Goal: Task Accomplishment & Management: Manage account settings

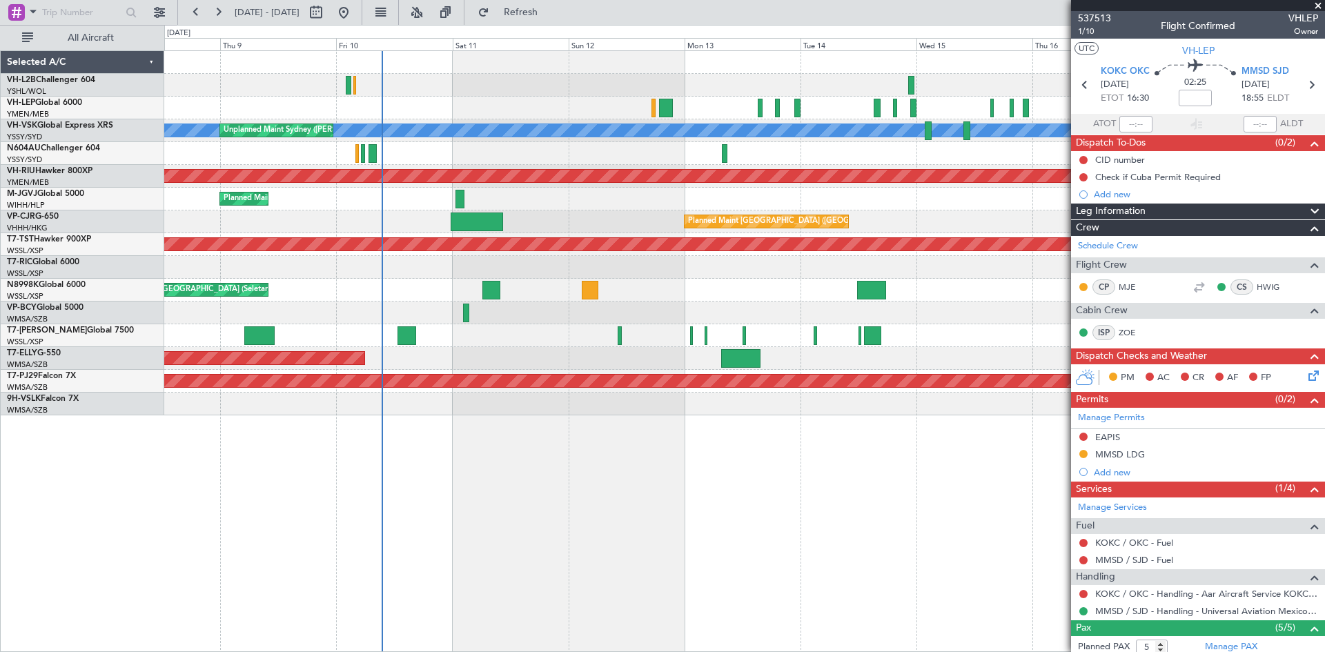
click at [767, 303] on div at bounding box center [744, 313] width 1160 height 23
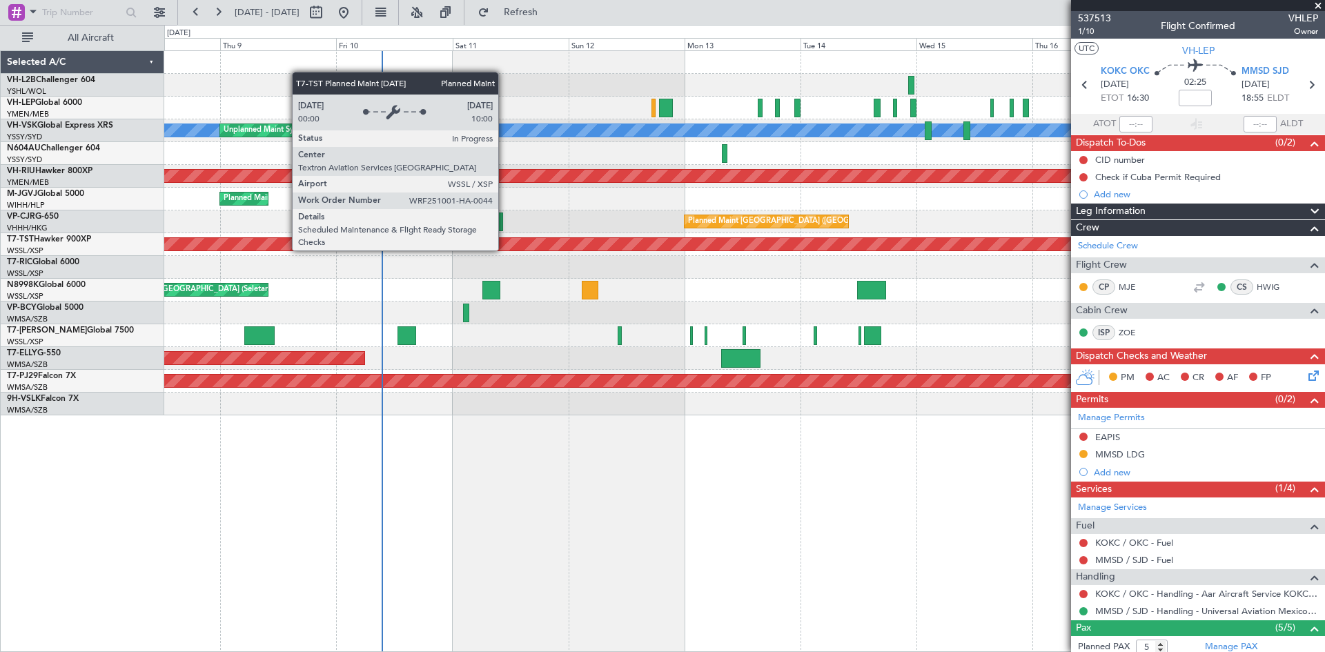
click at [505, 237] on div "Planned Maint [GEOGRAPHIC_DATA] (Seletar)" at bounding box center [244, 244] width 1906 height 14
click at [495, 227] on div at bounding box center [477, 222] width 52 height 19
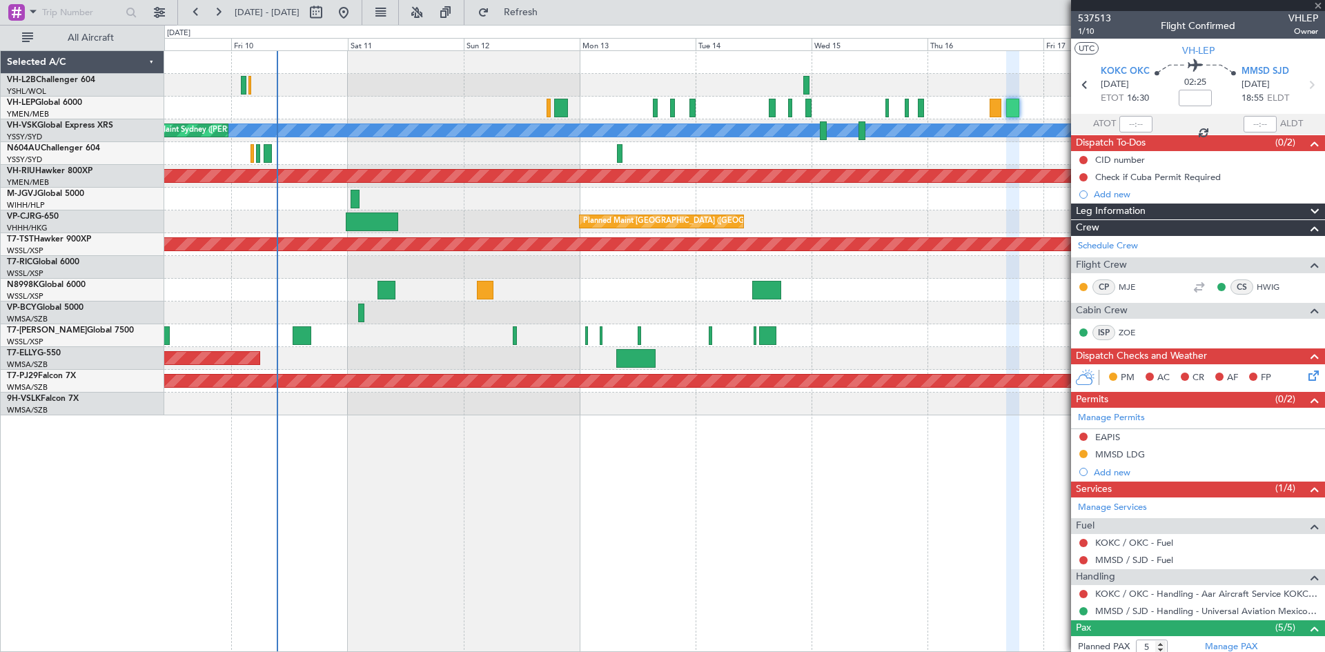
click at [794, 407] on div "[PERSON_NAME] Unplanned Maint Sydney ([PERSON_NAME] Intl) Planned Maint Sydney …" at bounding box center [744, 233] width 1160 height 364
type input "+00:10"
type input "6"
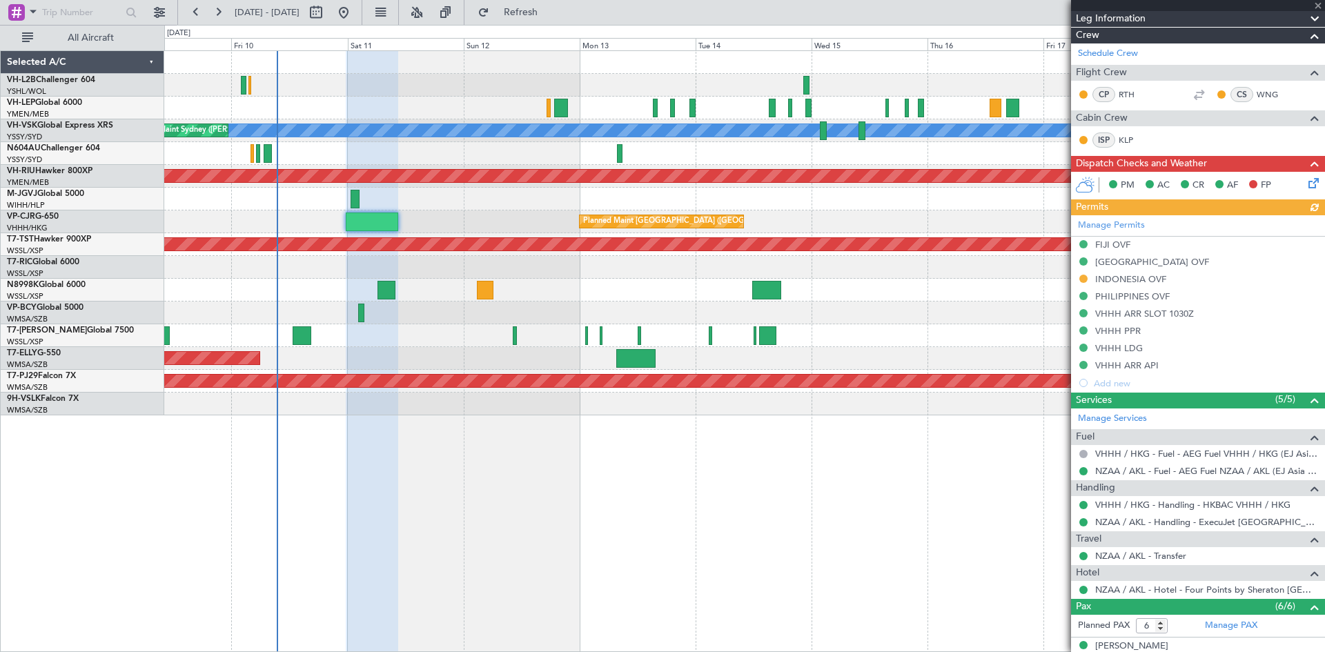
scroll to position [276, 0]
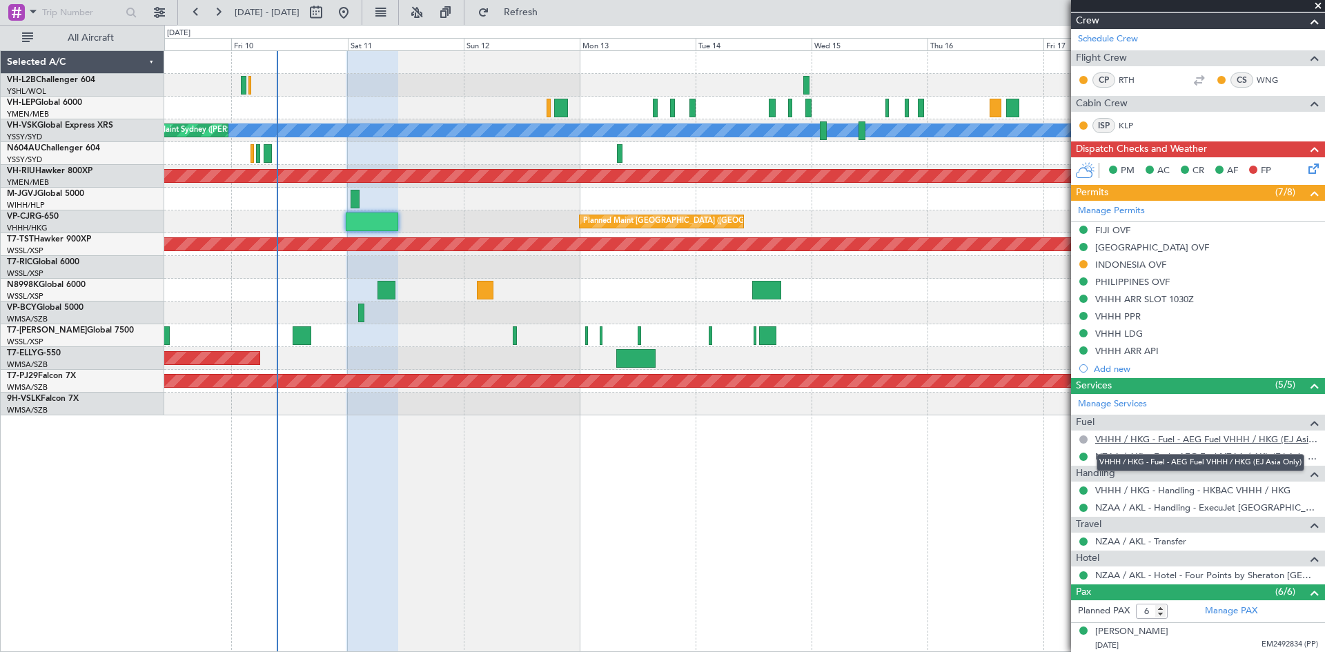
click at [1158, 440] on link "VHHH / HKG - Fuel - AEG Fuel VHHH / HKG (EJ Asia Only)" at bounding box center [1206, 439] width 223 height 12
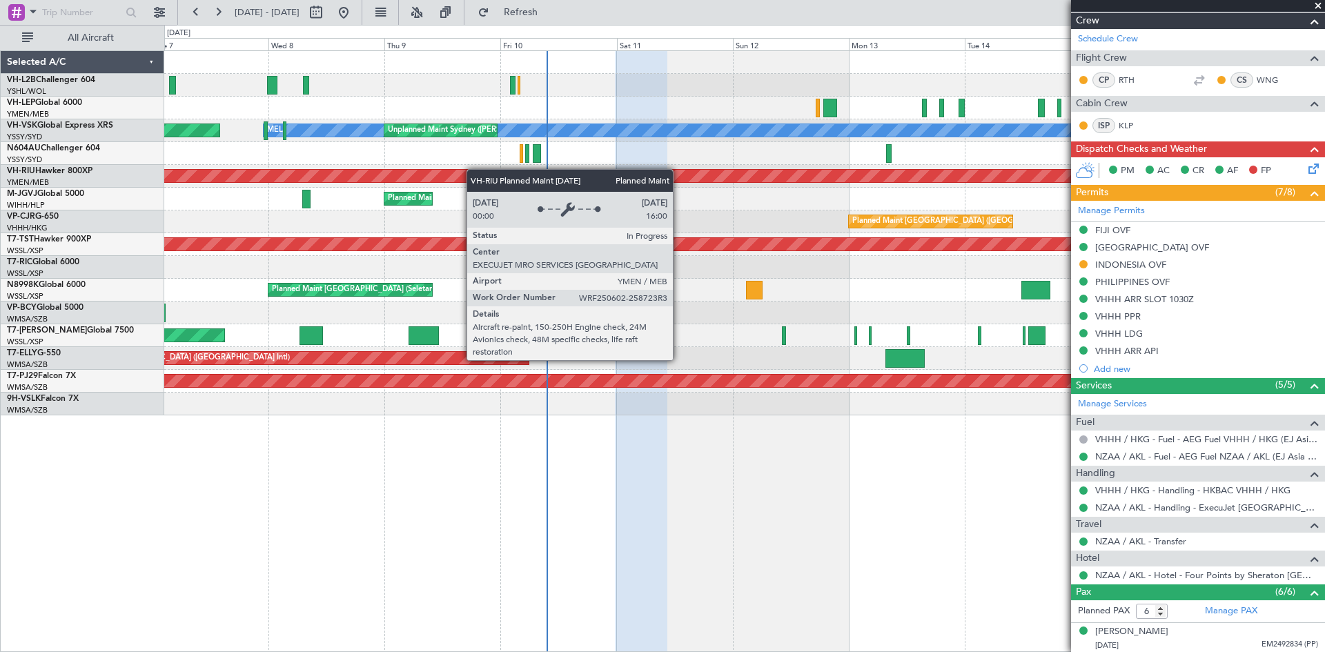
click at [576, 179] on div "Planned Maint [GEOGRAPHIC_DATA] ([GEOGRAPHIC_DATA])" at bounding box center [744, 176] width 1160 height 23
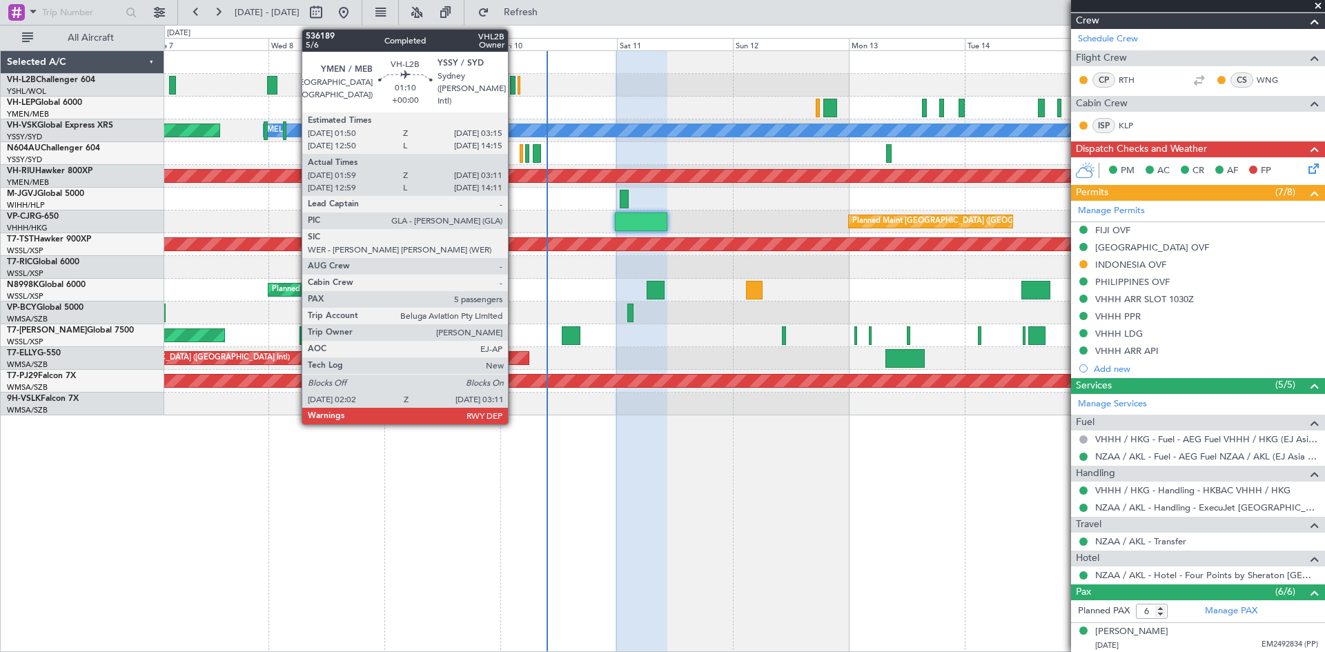
click at [514, 92] on div at bounding box center [513, 85] width 6 height 19
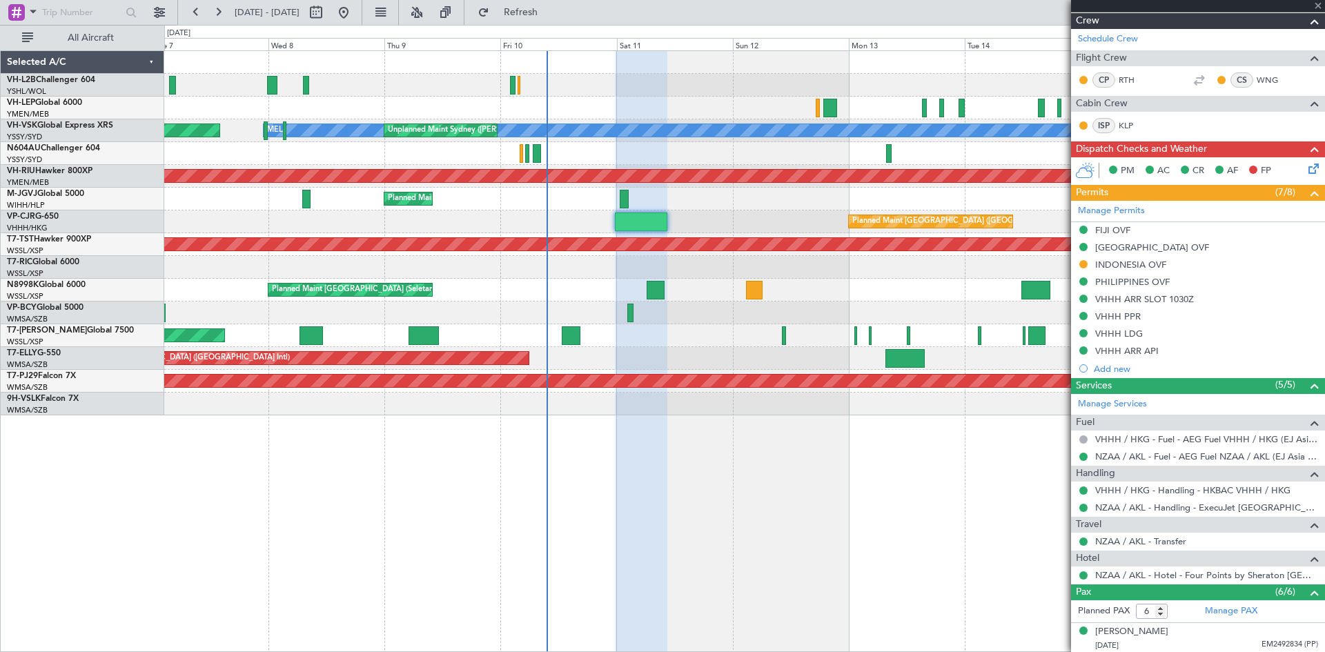
type input "02:09"
type input "03:06"
type input "5"
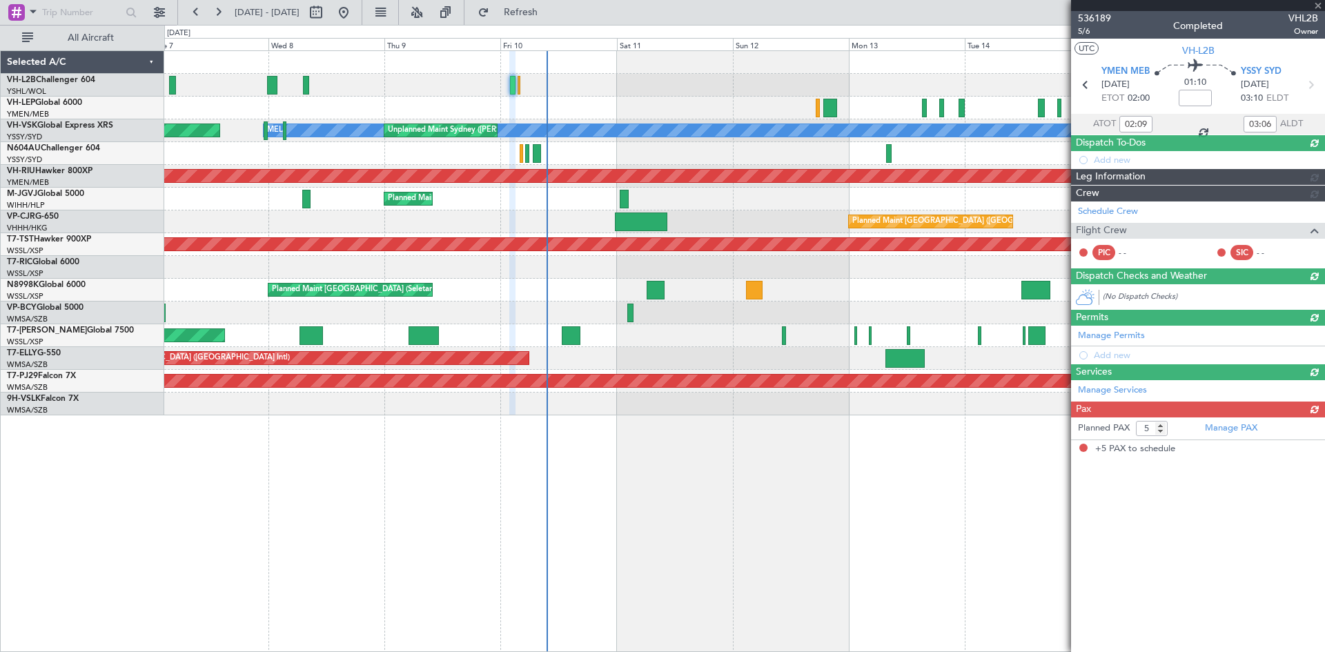
scroll to position [0, 0]
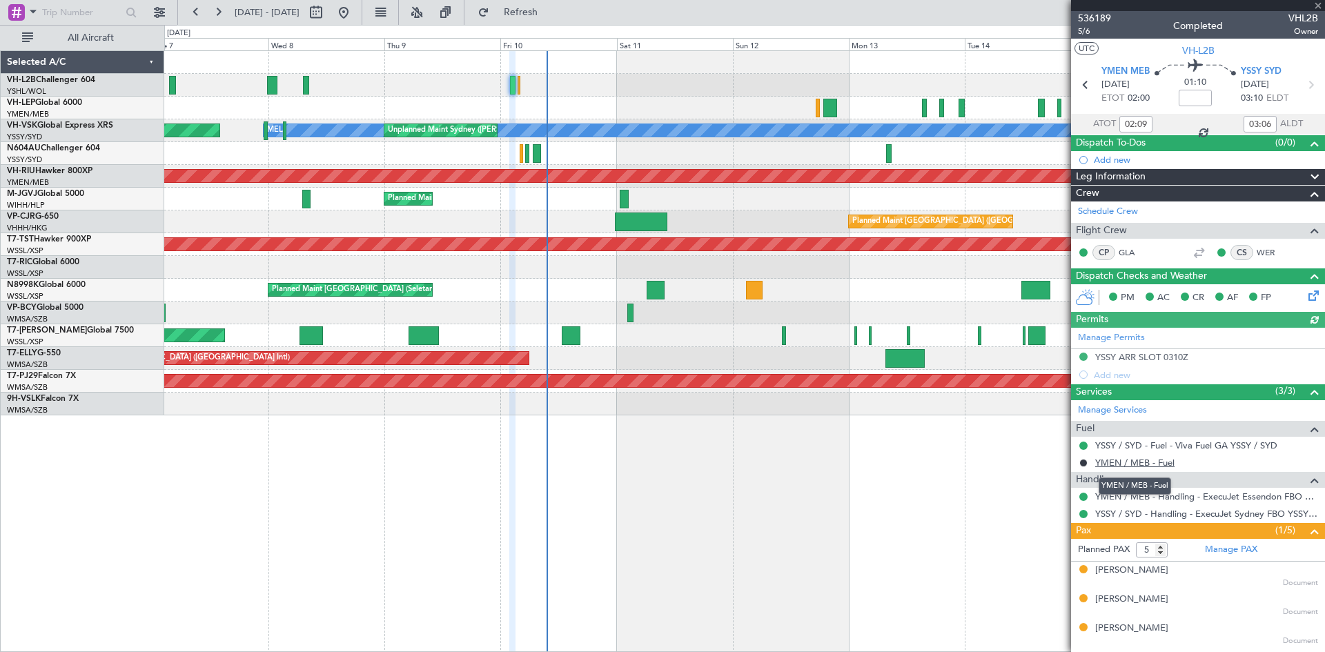
click at [1138, 467] on link "YMEN / MEB - Fuel" at bounding box center [1134, 463] width 79 height 12
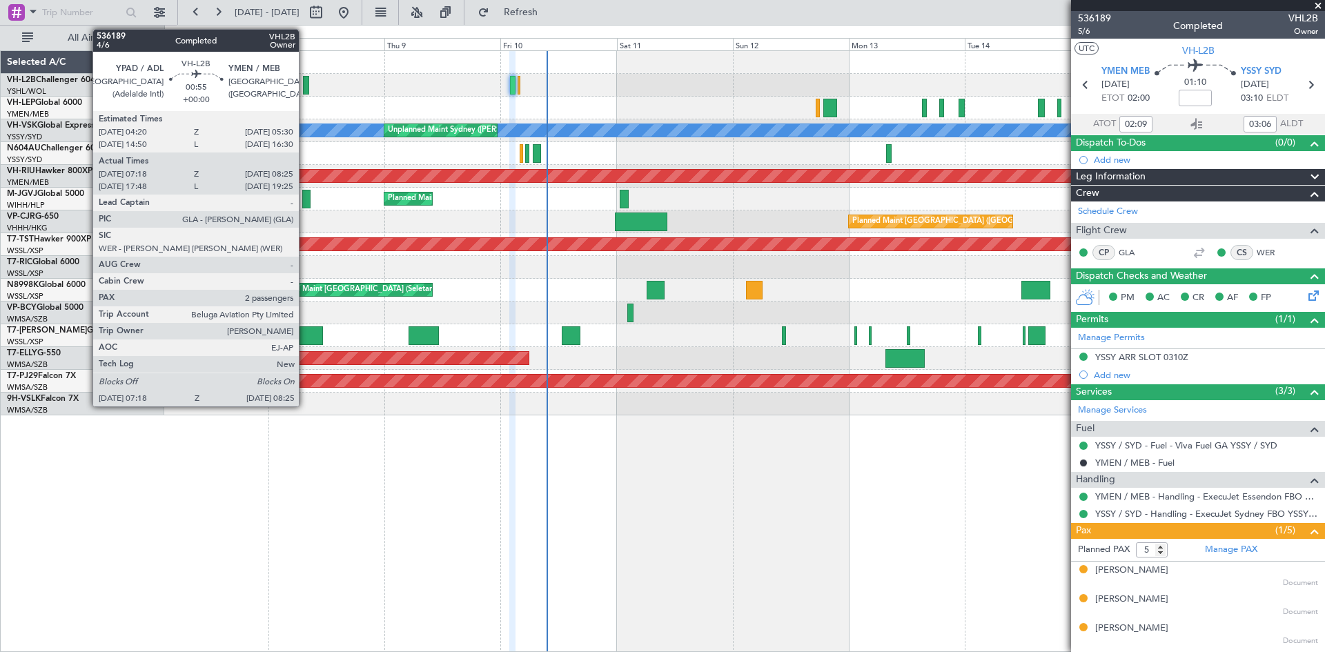
click at [305, 88] on div at bounding box center [306, 85] width 6 height 19
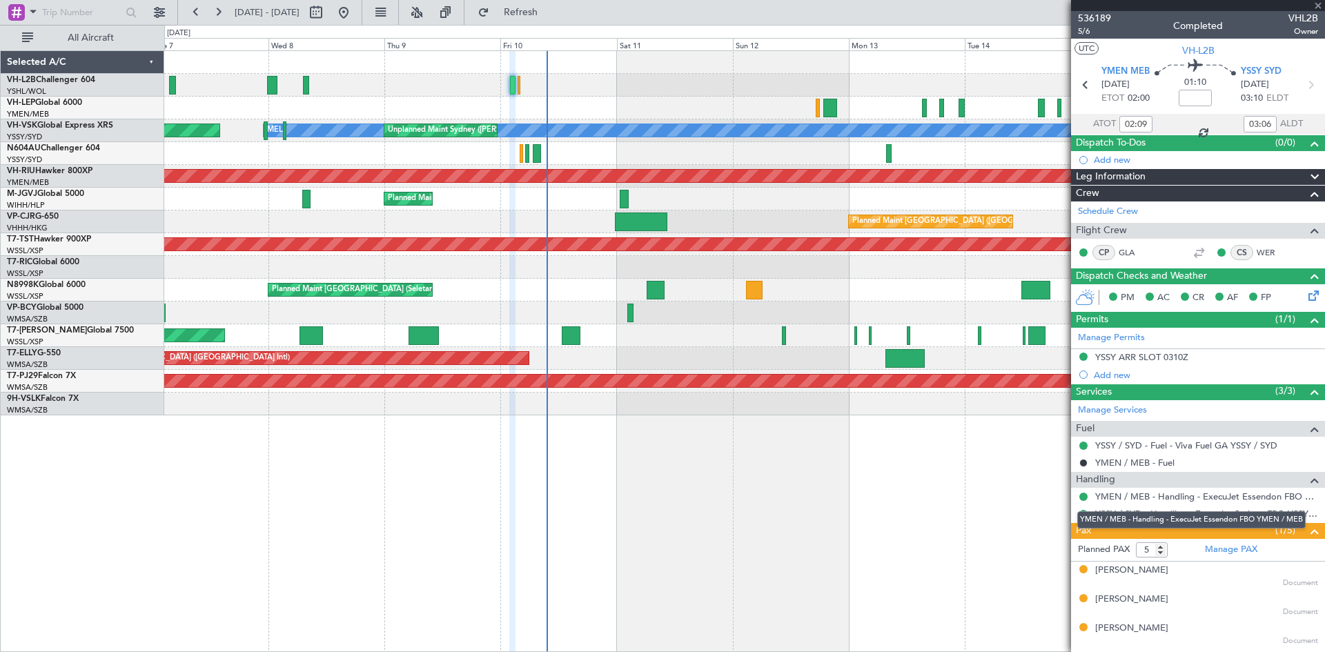
type input "07:28"
type input "08:20"
type input "2"
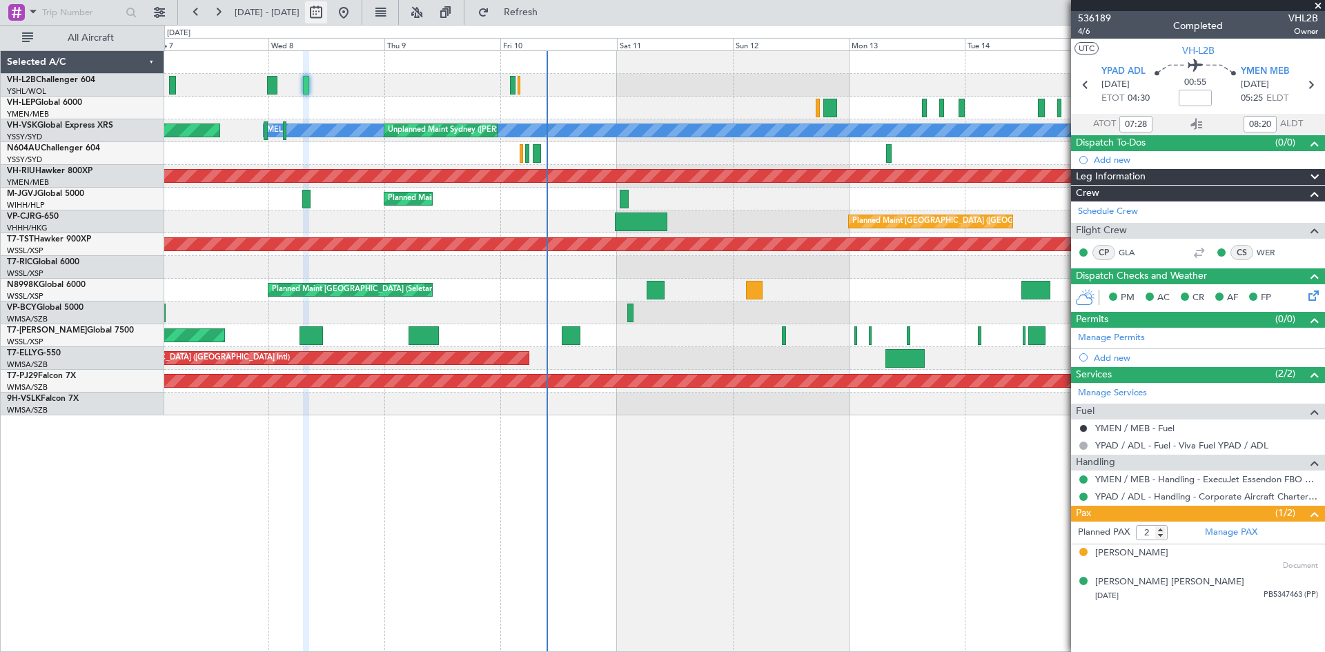
click at [327, 13] on button at bounding box center [316, 12] width 22 height 22
select select "10"
select select "2025"
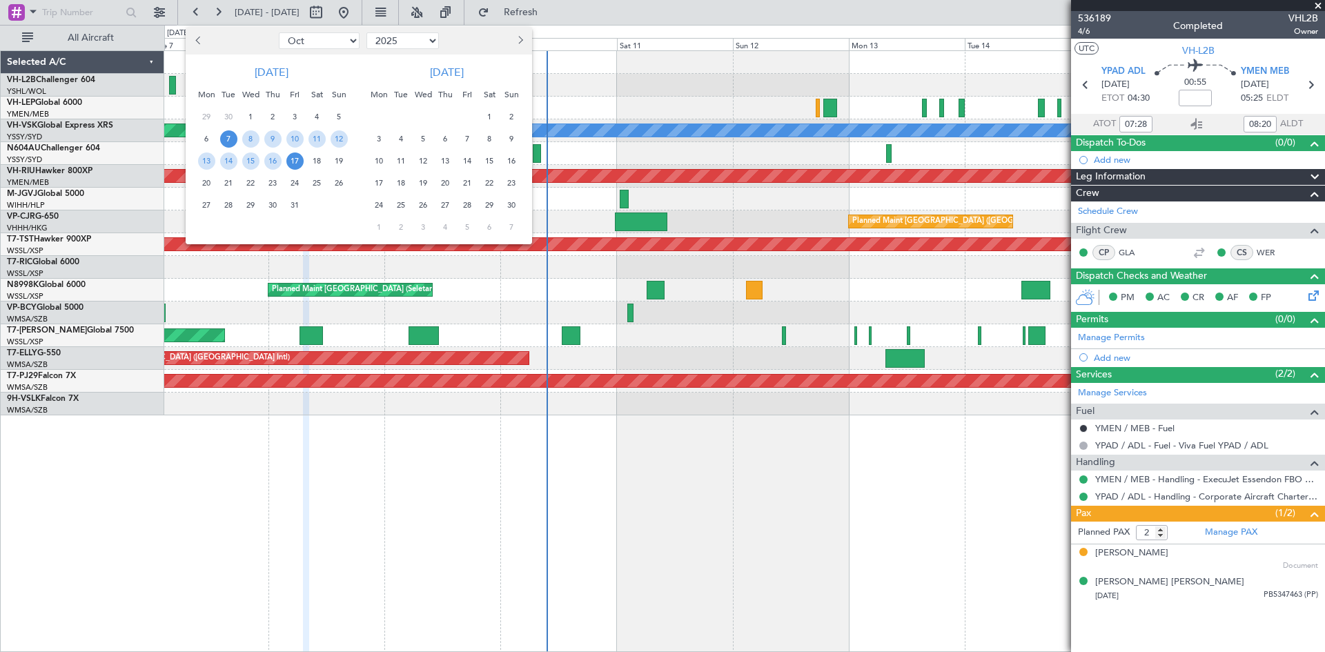
click at [302, 39] on select "Jan Feb Mar Apr May Jun [DATE] Aug Sep Oct Nov Dec" at bounding box center [319, 40] width 81 height 17
select select "5"
click at [279, 32] on select "Jan Feb Mar Apr May Jun [DATE] Aug Sep Oct Nov Dec" at bounding box center [319, 40] width 81 height 17
click at [226, 182] on span "20" at bounding box center [228, 183] width 17 height 17
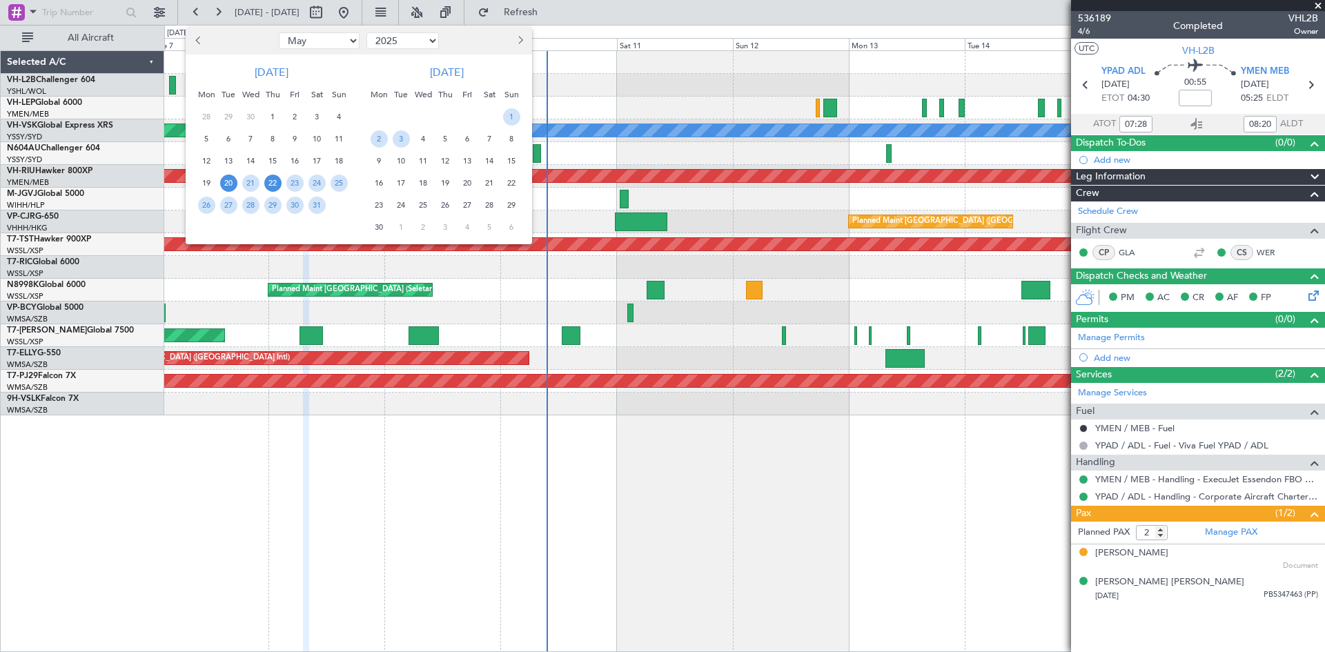
click at [280, 181] on span "22" at bounding box center [272, 183] width 17 height 17
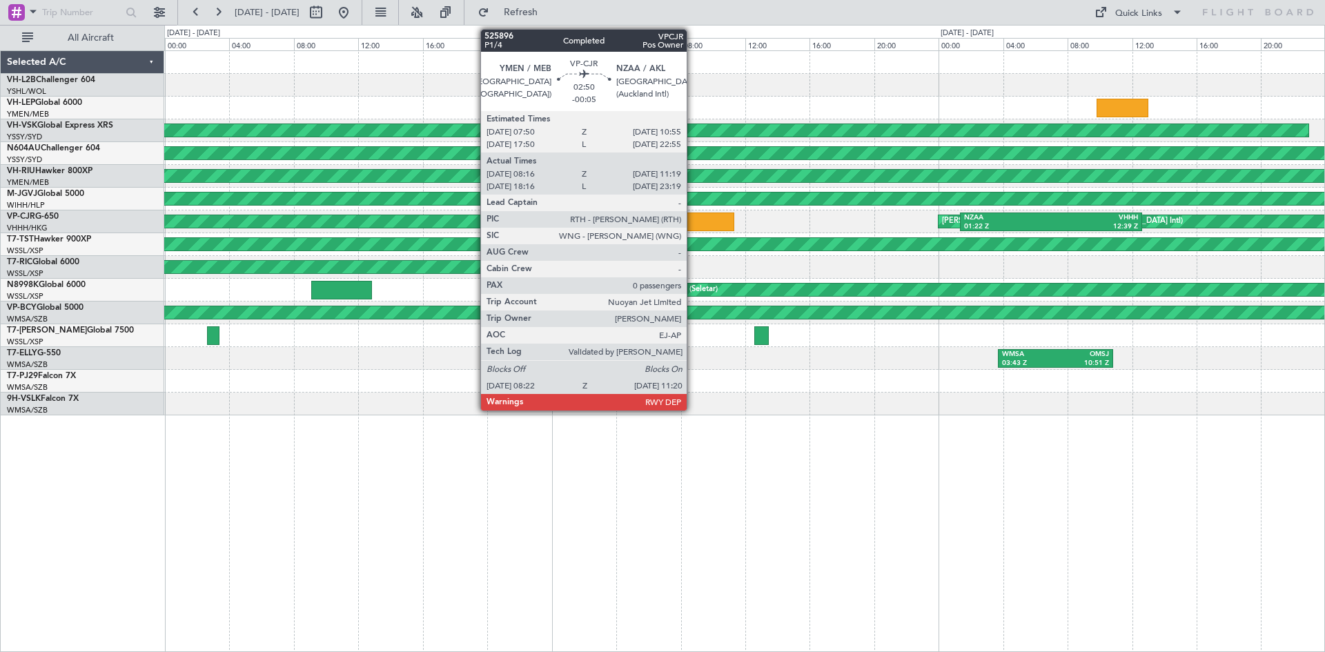
click at [693, 224] on div at bounding box center [710, 222] width 48 height 19
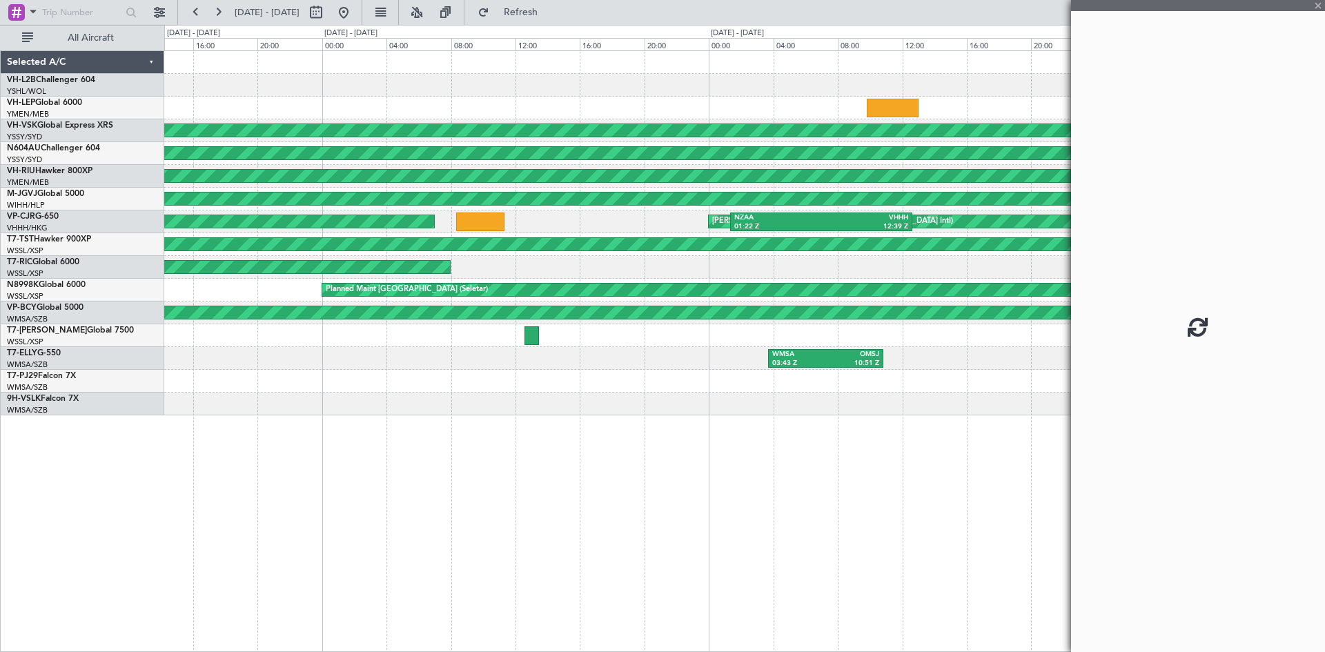
click at [657, 418] on div "Unplanned Maint [GEOGRAPHIC_DATA] ([GEOGRAPHIC_DATA]) [PERSON_NAME] ([PERSON_NA…" at bounding box center [744, 351] width 1161 height 602
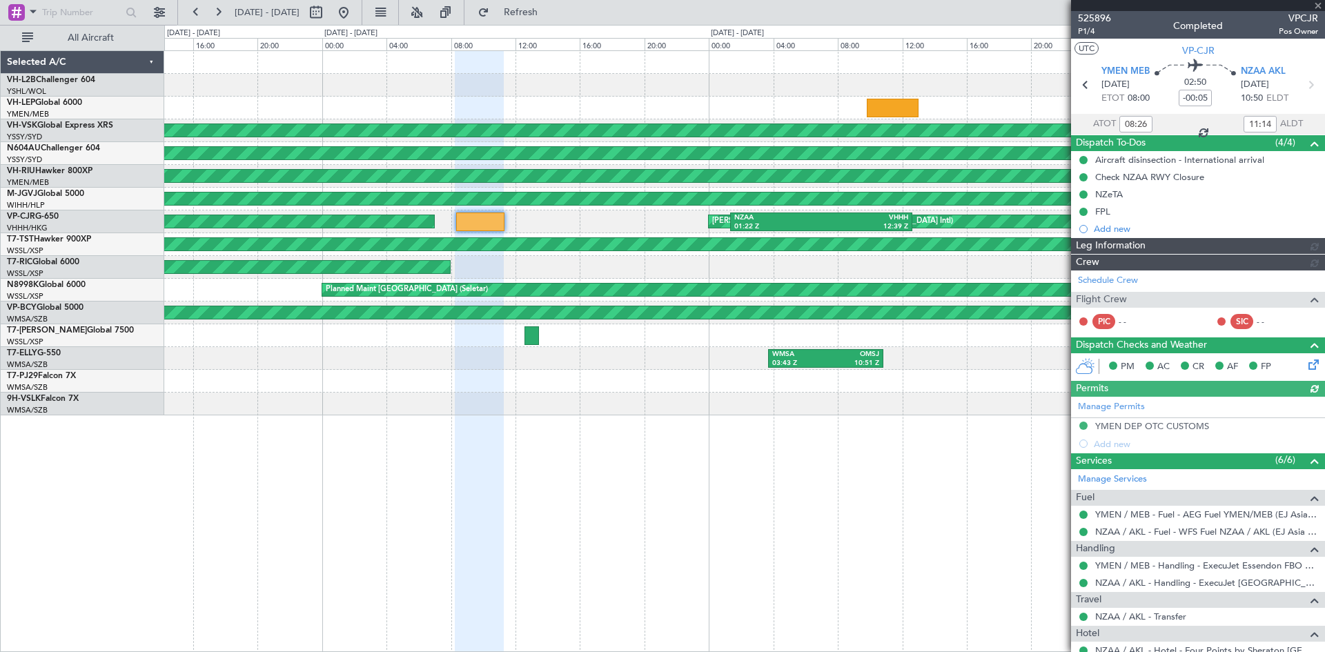
type input "[PERSON_NAME] (LEU)"
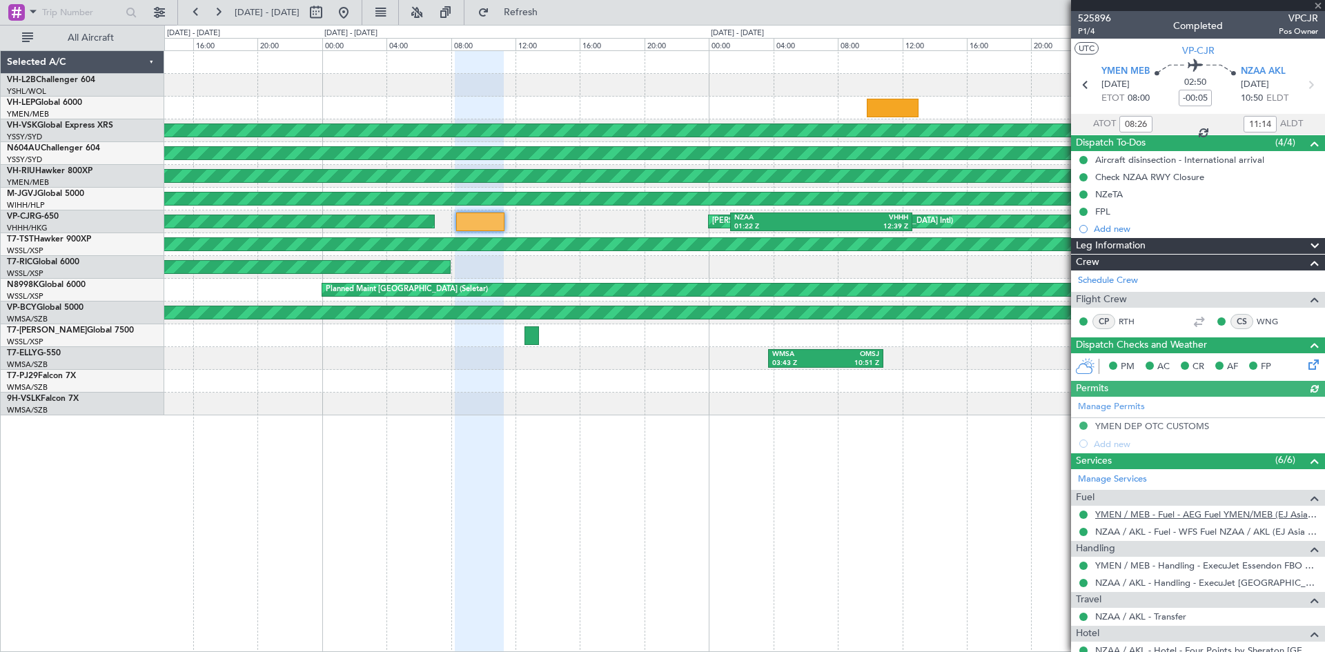
click at [1231, 515] on link "YMEN / MEB - Fuel - AEG Fuel YMEN/MEB (EJ Asia Only)" at bounding box center [1206, 515] width 223 height 12
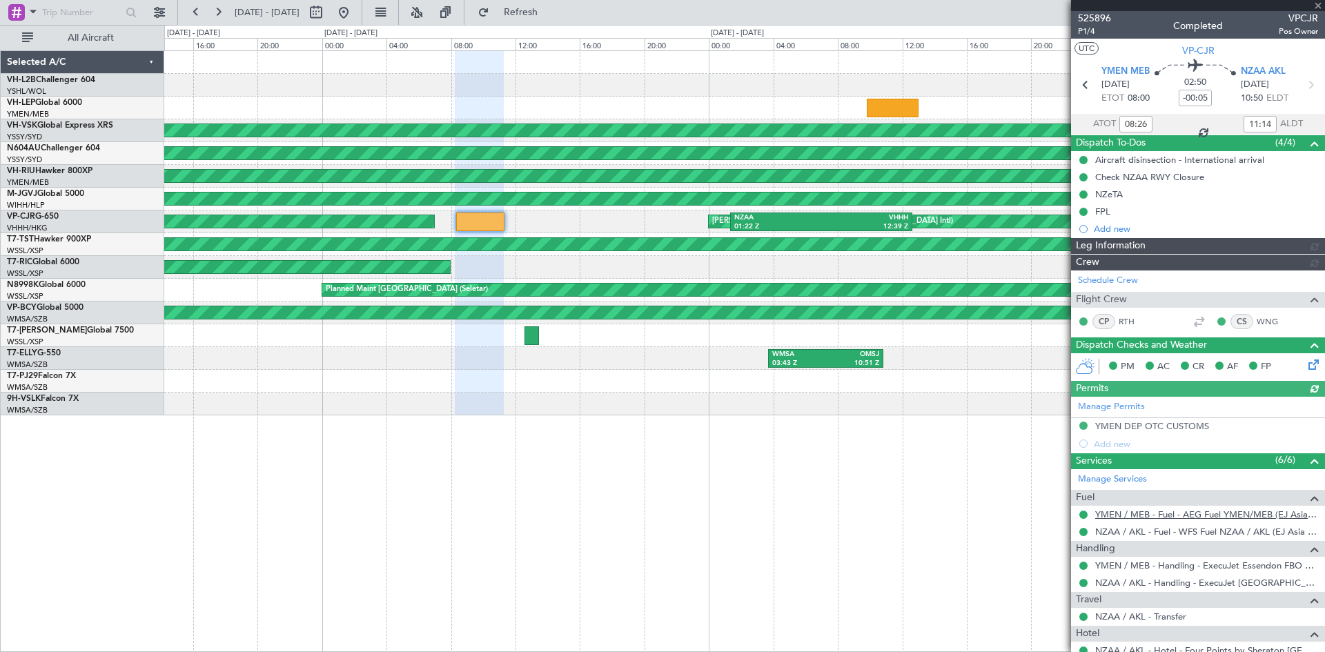
type input "[PERSON_NAME] (LEU)"
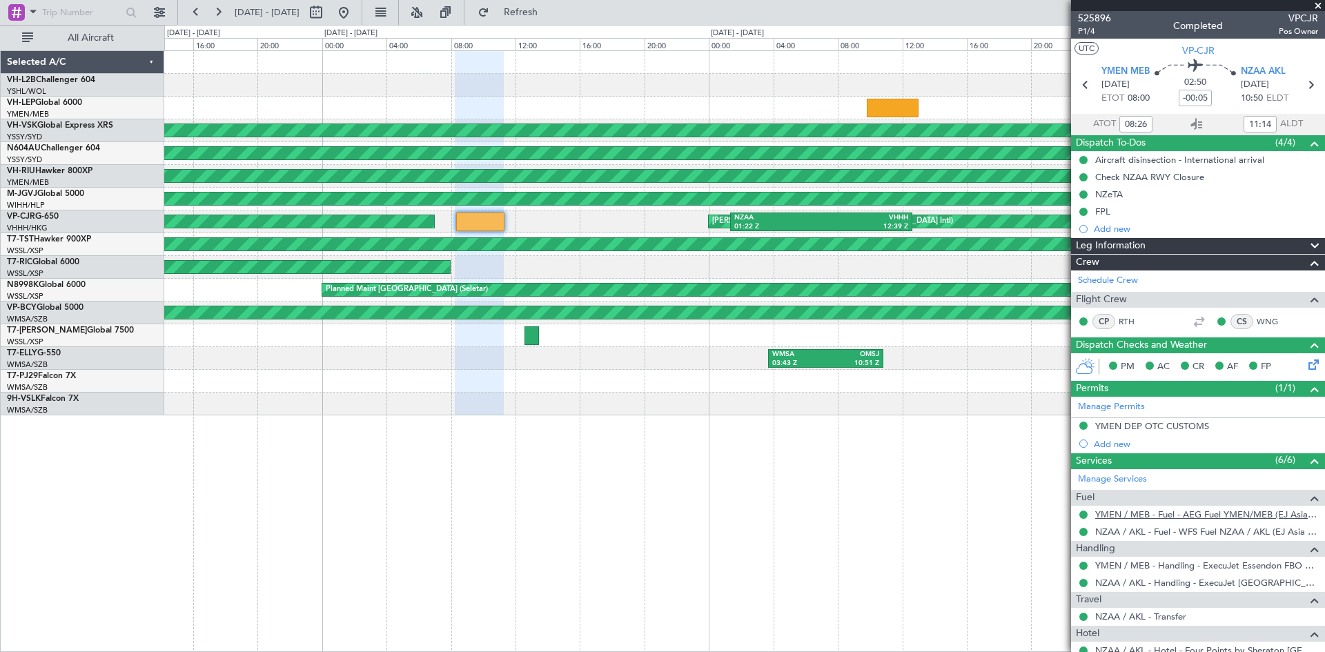
type input "[PERSON_NAME] (LEU)"
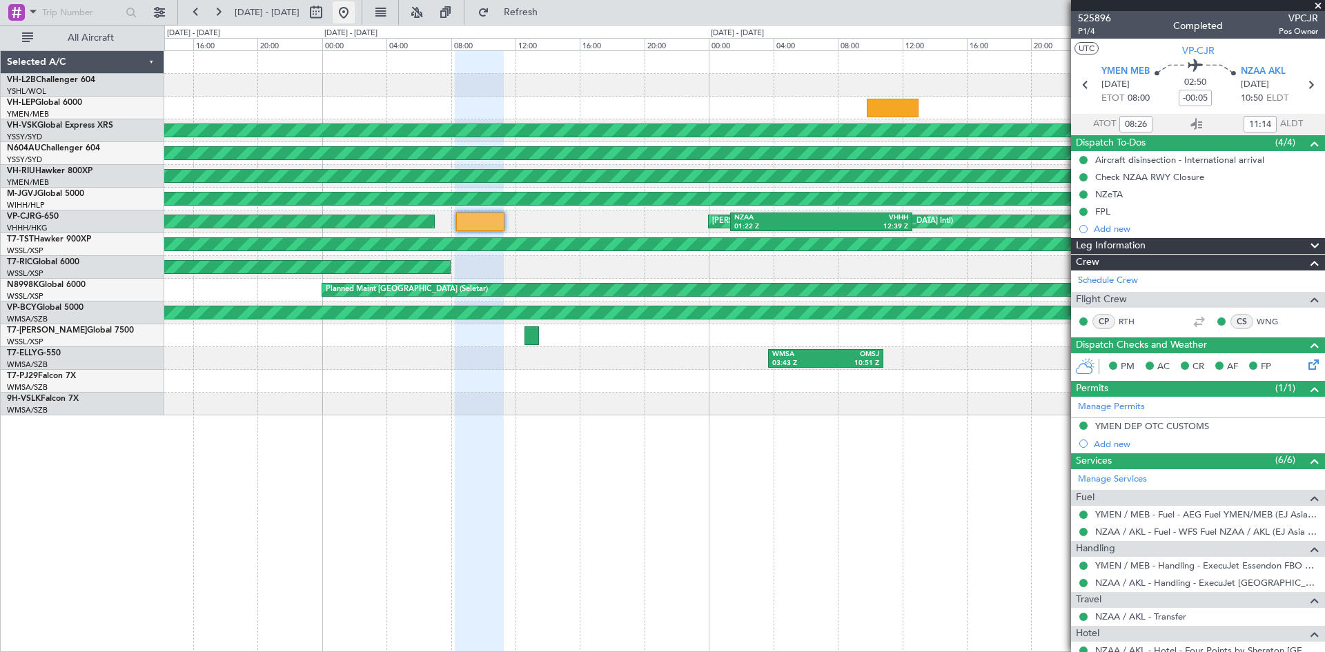
click at [355, 8] on button at bounding box center [344, 12] width 22 height 22
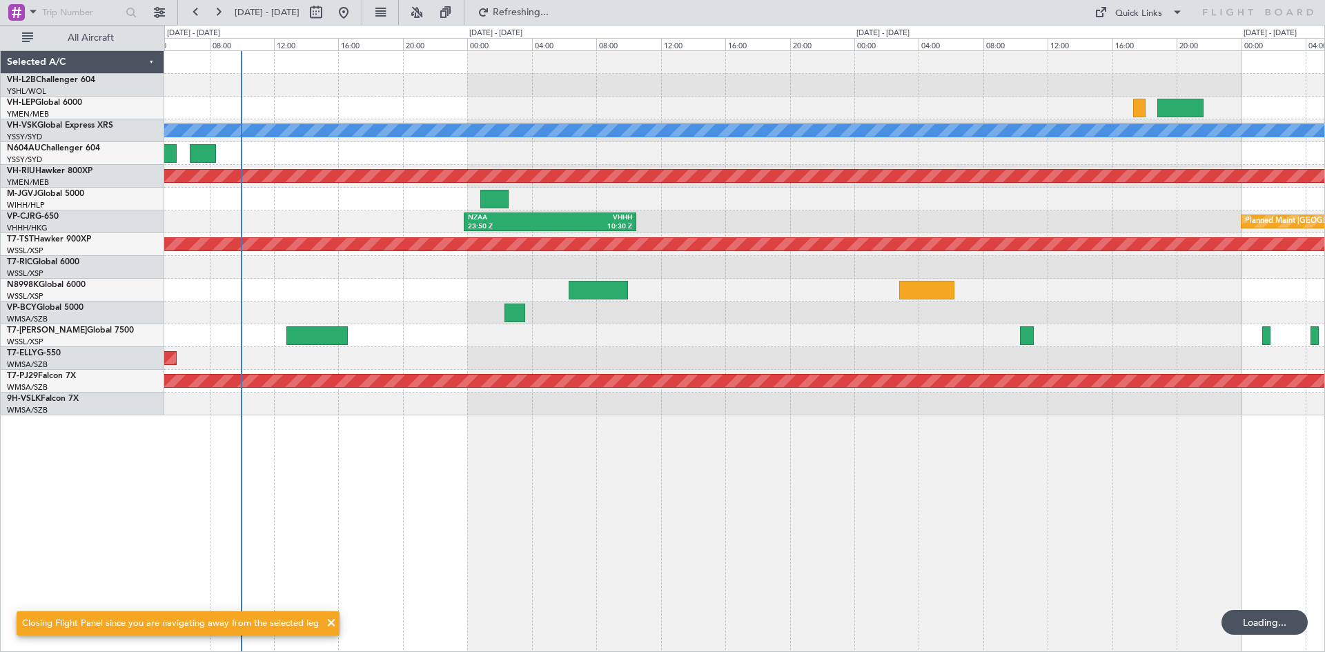
click at [719, 462] on div "[PERSON_NAME] Unplanned Maint Sydney ([PERSON_NAME] Intl) Planned Maint [GEOGRA…" at bounding box center [744, 351] width 1161 height 602
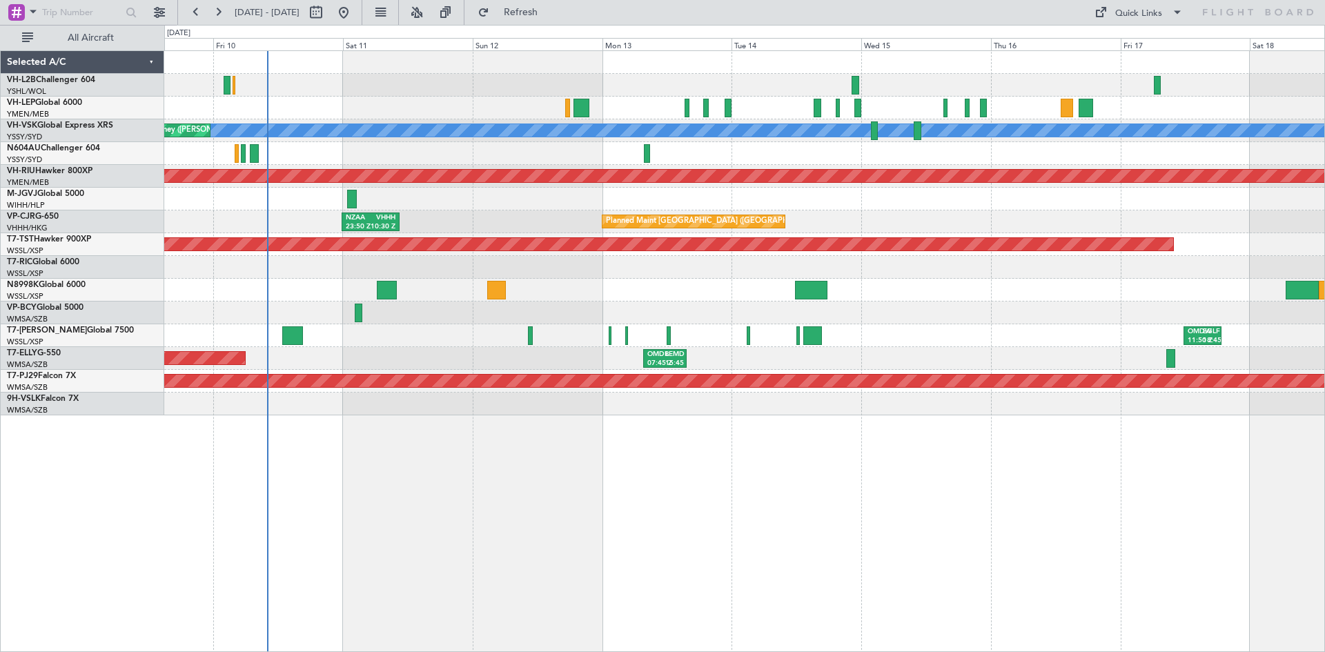
click at [638, 507] on div "[PERSON_NAME] Unplanned Maint Sydney ([PERSON_NAME] Intl) Planned Maint Sydney …" at bounding box center [744, 351] width 1161 height 602
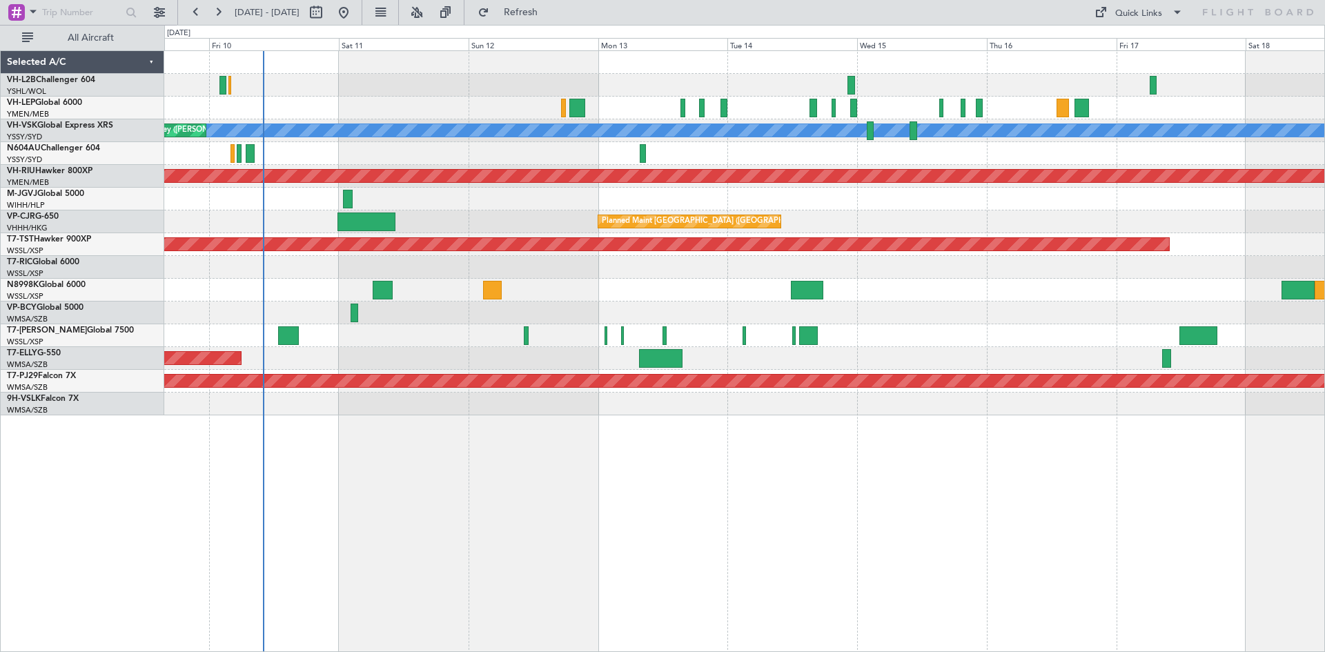
click at [587, 112] on div at bounding box center [744, 108] width 1160 height 23
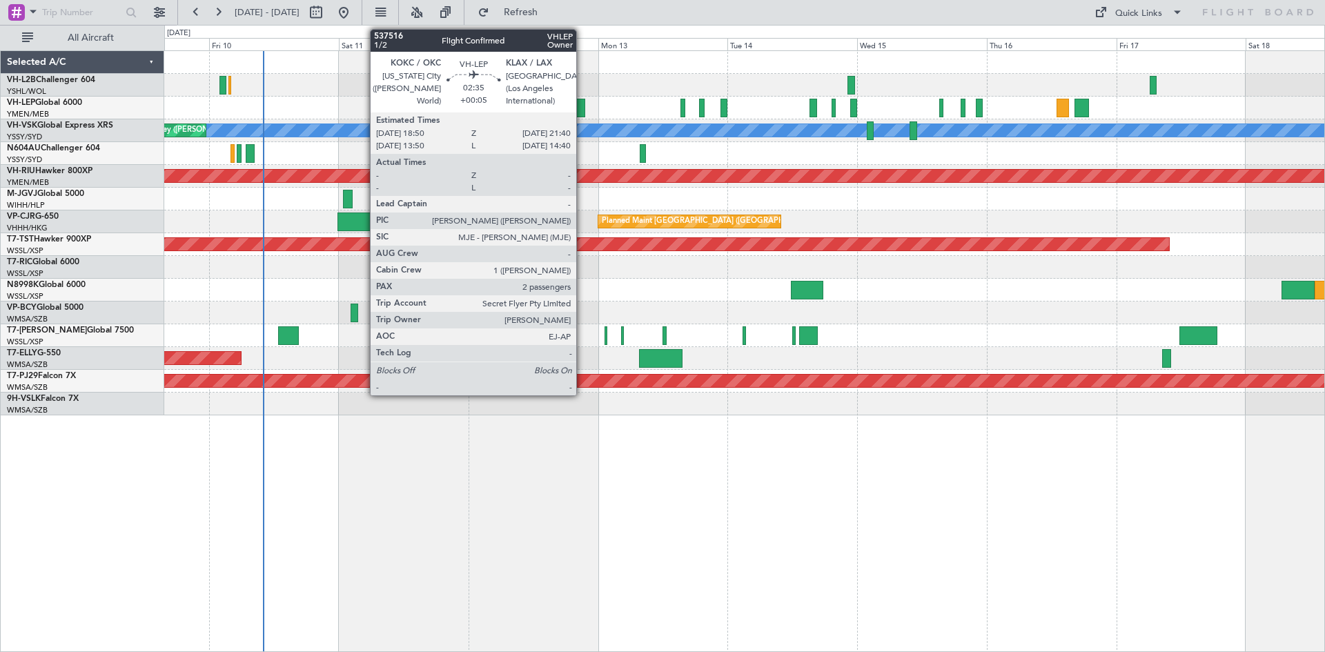
click at [582, 112] on div at bounding box center [577, 108] width 16 height 19
